Goal: Book appointment/travel/reservation

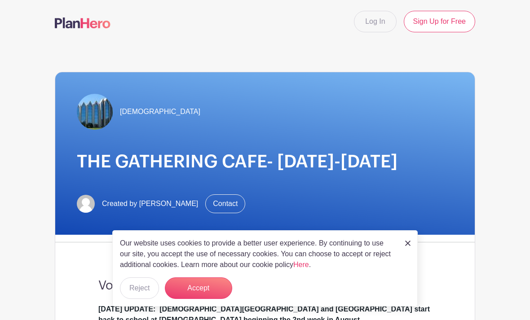
click at [209, 285] on button "Accept" at bounding box center [198, 288] width 67 height 22
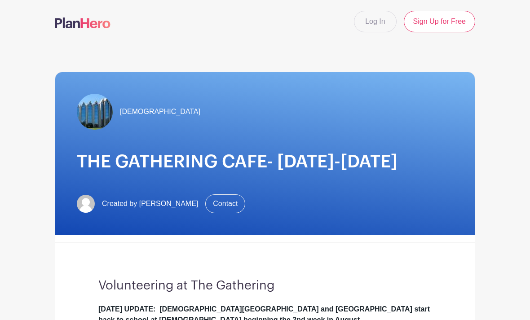
click at [378, 22] on link "Log In" at bounding box center [375, 22] width 42 height 22
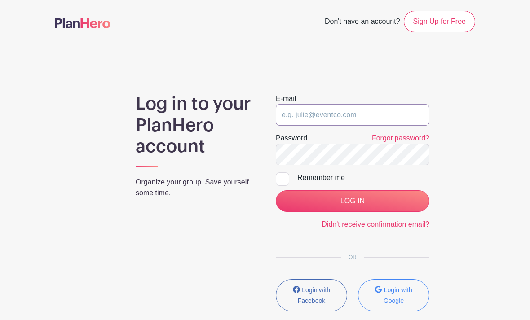
click at [324, 118] on input "email" at bounding box center [353, 115] width 154 height 22
type input "[EMAIL_ADDRESS][DOMAIN_NAME]"
click at [306, 141] on label "Password" at bounding box center [291, 138] width 31 height 11
click at [352, 201] on input "LOG IN" at bounding box center [353, 201] width 154 height 22
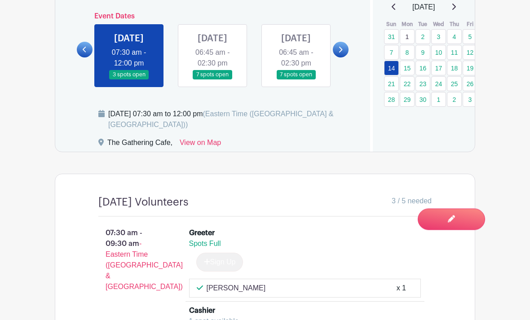
scroll to position [585, 0]
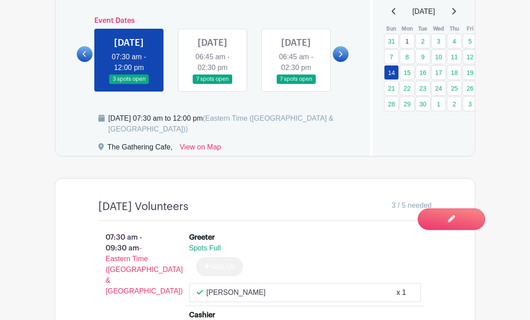
click at [212, 84] on link at bounding box center [212, 84] width 0 height 0
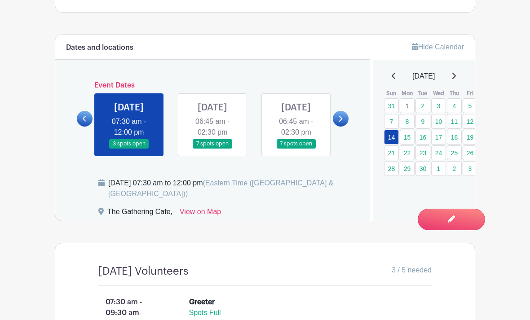
scroll to position [493, 0]
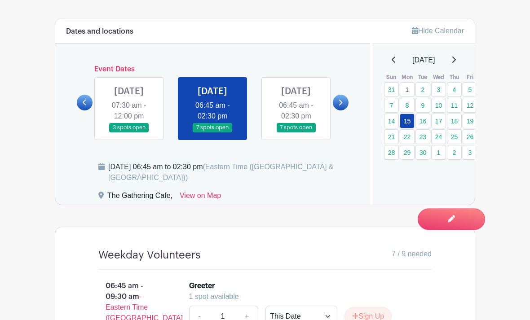
scroll to position [537, 0]
click at [423, 122] on link "16" at bounding box center [422, 121] width 15 height 15
click at [424, 128] on link "16" at bounding box center [422, 121] width 15 height 15
click at [425, 126] on link "16" at bounding box center [422, 121] width 15 height 15
click at [426, 122] on link "16" at bounding box center [422, 121] width 15 height 15
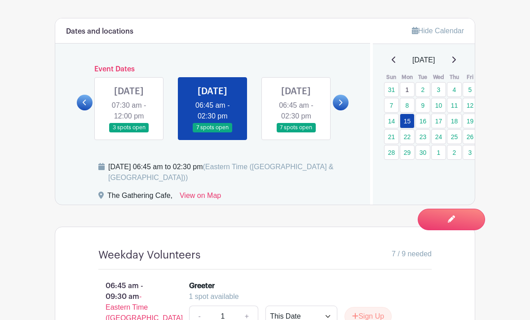
click at [296, 132] on link at bounding box center [296, 132] width 0 height 0
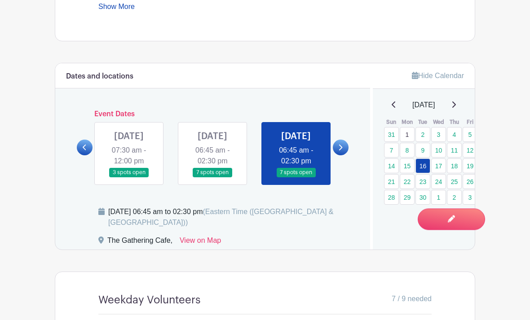
scroll to position [492, 0]
click at [436, 166] on link "17" at bounding box center [438, 165] width 15 height 15
click at [443, 171] on link "17" at bounding box center [438, 165] width 15 height 15
click at [440, 167] on link "17" at bounding box center [438, 165] width 15 height 15
click at [441, 167] on link "17" at bounding box center [438, 165] width 15 height 15
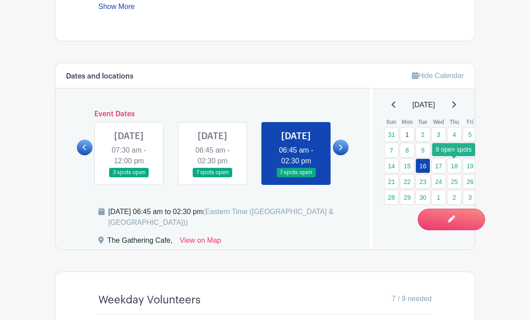
click at [447, 170] on link "18" at bounding box center [454, 165] width 15 height 15
click at [439, 167] on link "17" at bounding box center [438, 165] width 15 height 15
click at [440, 167] on link "17" at bounding box center [438, 165] width 15 height 15
click at [442, 166] on link "17" at bounding box center [438, 165] width 15 height 15
click at [440, 165] on link "17" at bounding box center [438, 165] width 15 height 15
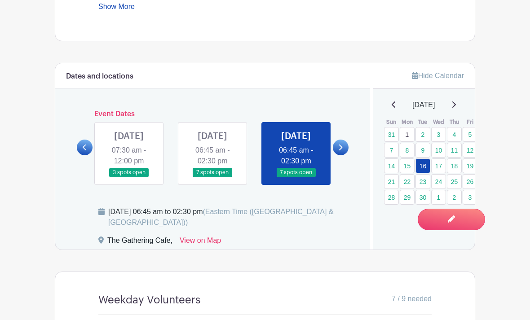
click at [343, 152] on link at bounding box center [341, 148] width 16 height 16
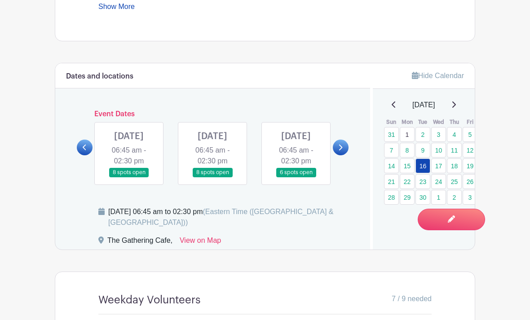
click at [129, 177] on link at bounding box center [129, 177] width 0 height 0
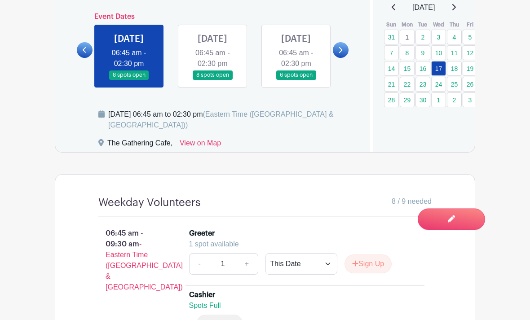
scroll to position [545, 0]
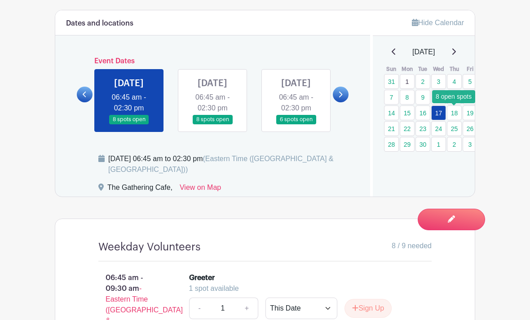
click at [458, 113] on link "18" at bounding box center [454, 113] width 15 height 15
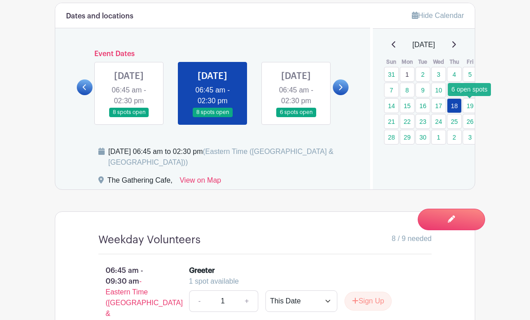
scroll to position [552, 0]
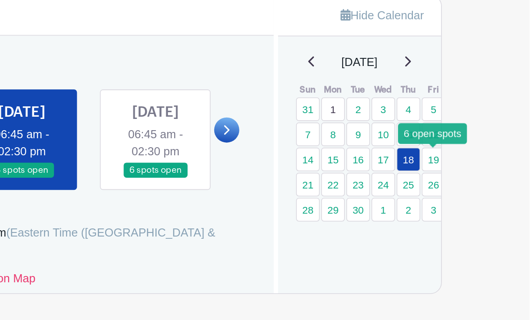
click at [154, 64] on div "Dates and locations Event Dates TUE Jul 01, 2025 06:45 am - 02:30 pm 6 spots op…" at bounding box center [212, 97] width 315 height 186
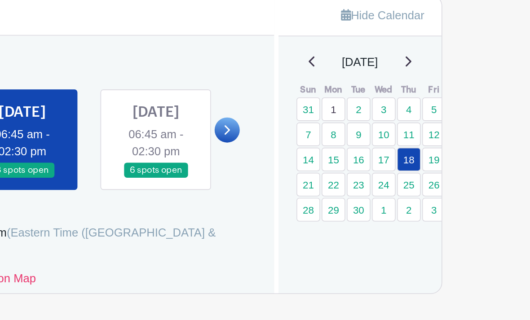
click at [296, 118] on link at bounding box center [296, 118] width 0 height 0
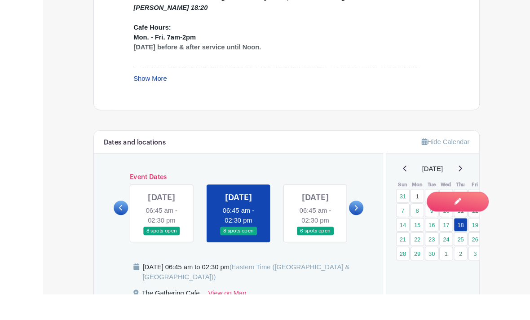
scroll to position [456, 0]
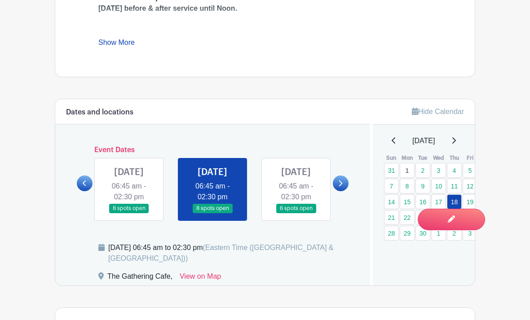
click at [296, 213] on link at bounding box center [296, 213] width 0 height 0
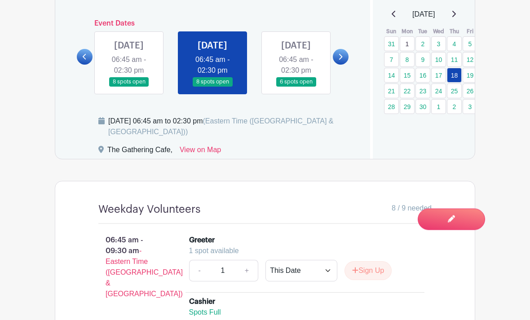
scroll to position [585, 0]
